Goal: Task Accomplishment & Management: Manage account settings

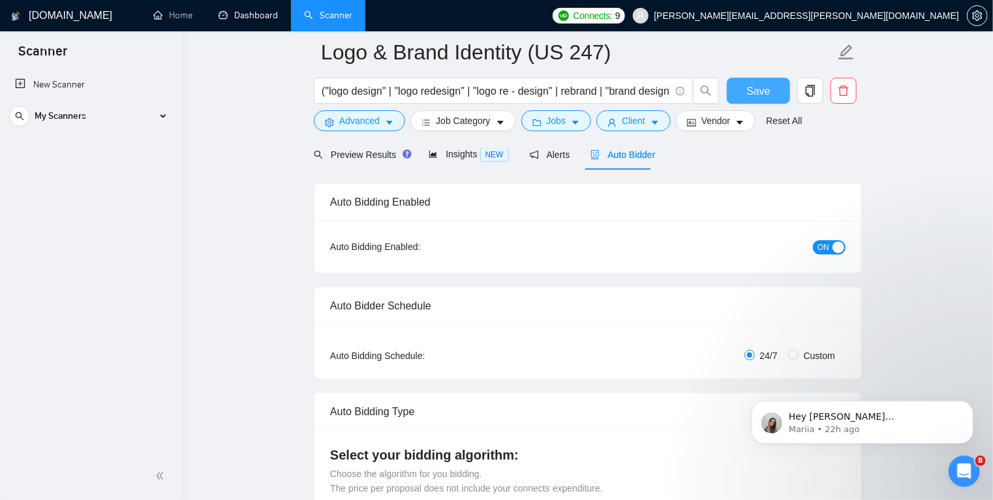
click at [733, 92] on button "Save" at bounding box center [758, 91] width 63 height 26
click at [261, 16] on link "Dashboard" at bounding box center [248, 15] width 59 height 11
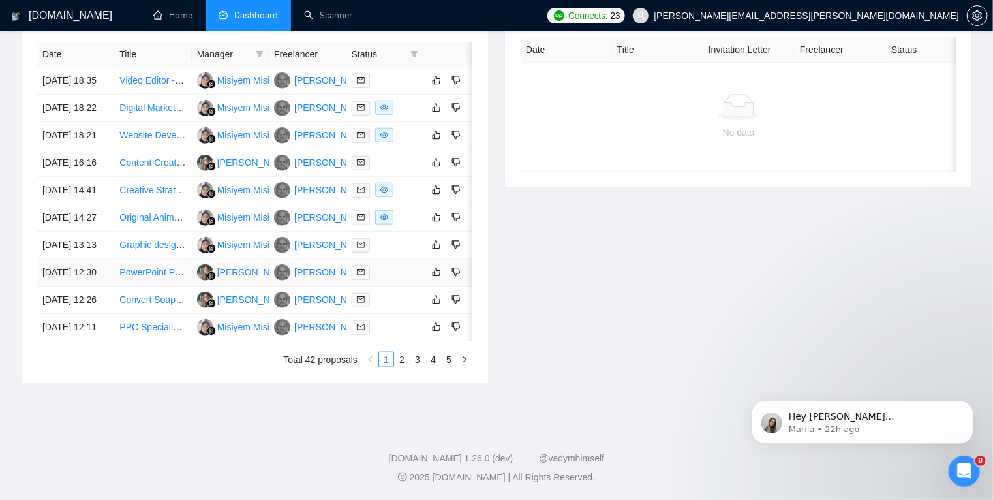
scroll to position [607, 0]
click at [404, 367] on link "2" at bounding box center [402, 359] width 14 height 14
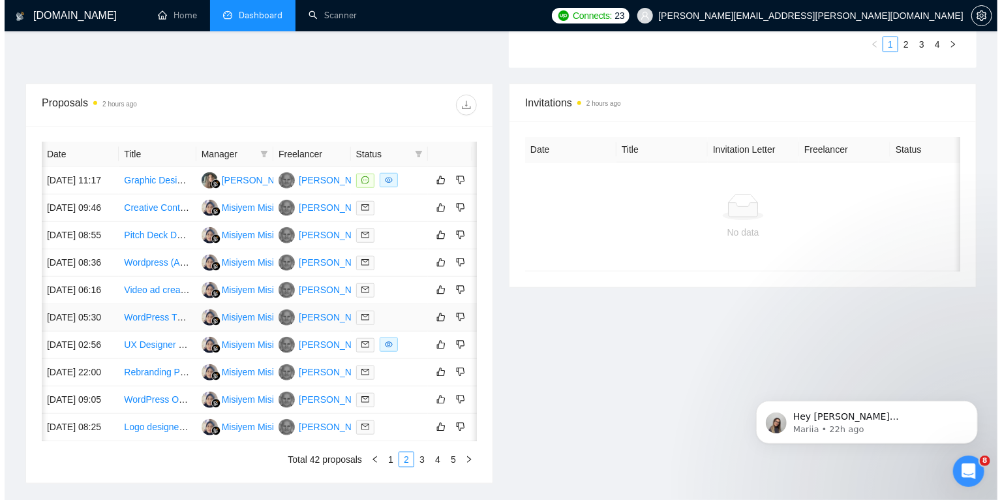
scroll to position [0, 21]
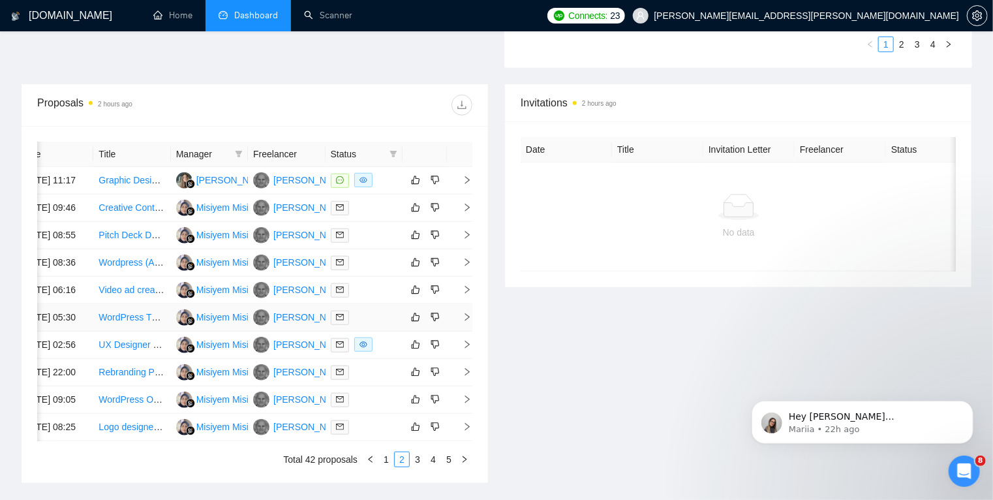
click at [462, 322] on icon "right" at bounding box center [466, 316] width 9 height 9
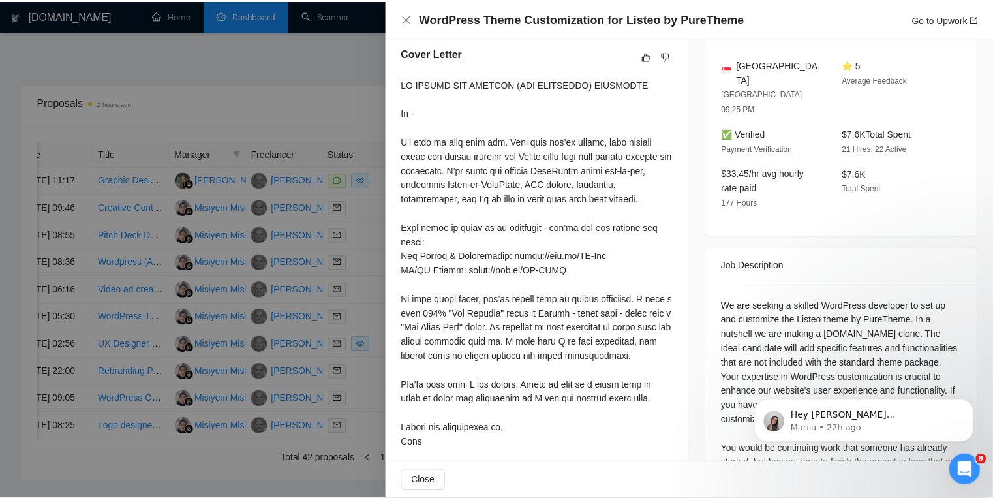
scroll to position [336, 0]
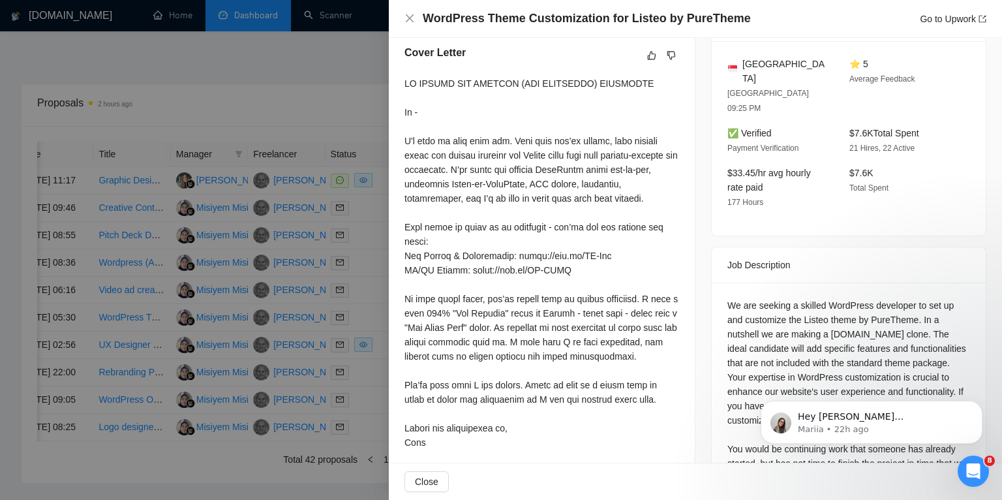
click at [261, 60] on div at bounding box center [501, 250] width 1002 height 500
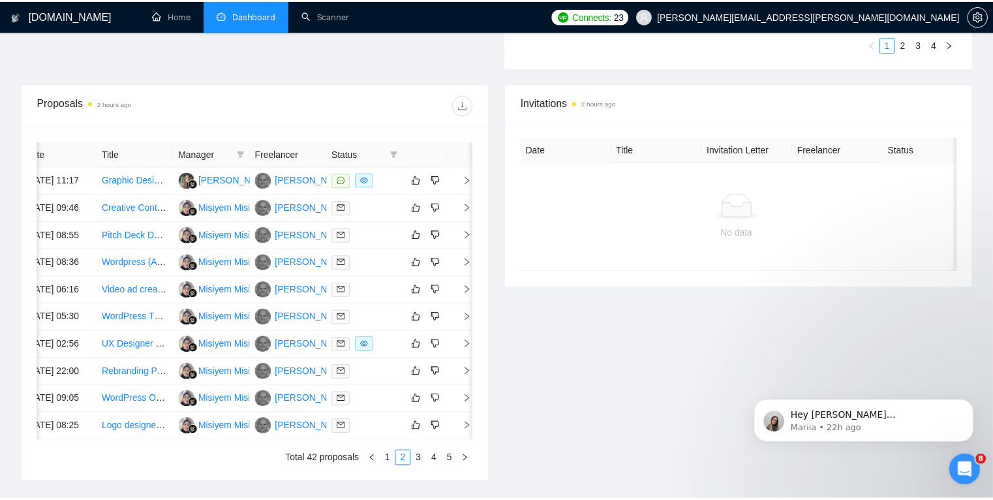
scroll to position [0, 16]
